Goal: Find specific page/section: Find specific page/section

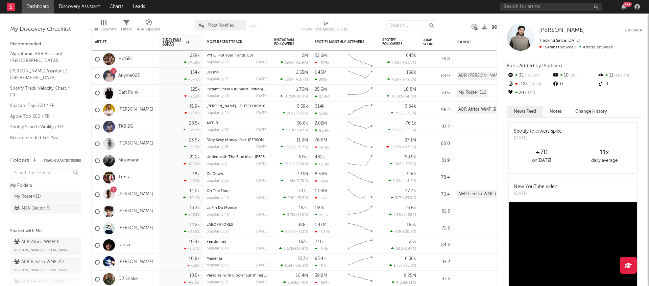
click at [533, 12] on div "99 +" at bounding box center [571, 7] width 142 height 14
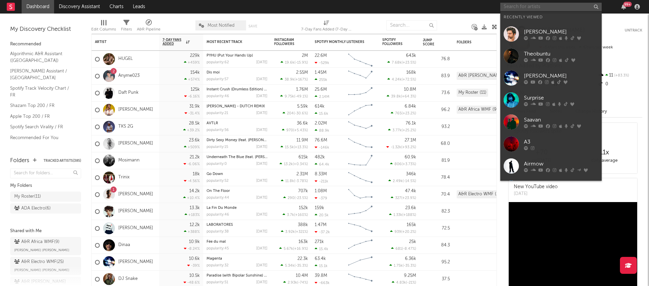
click at [528, 8] on input "text" at bounding box center [550, 7] width 101 height 8
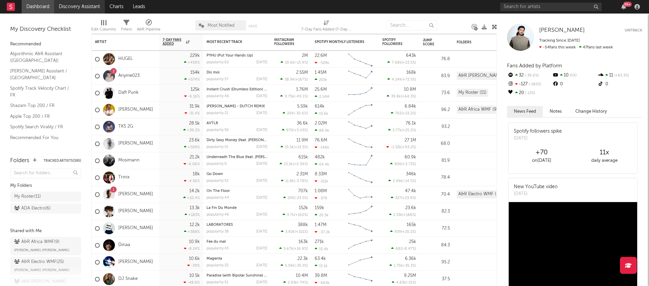
click at [70, 8] on link "Discovery Assistant" at bounding box center [79, 7] width 51 height 14
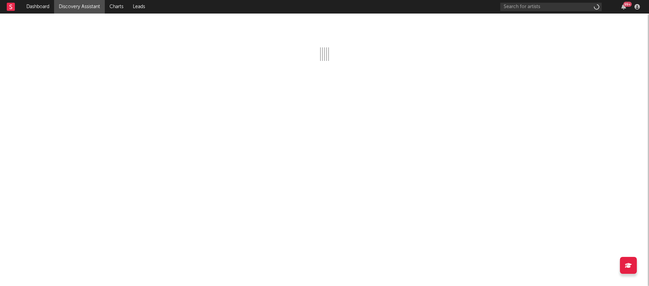
click at [55, 6] on link "Discovery Assistant" at bounding box center [79, 7] width 51 height 14
click at [40, 5] on link "Dashboard" at bounding box center [38, 7] width 32 height 14
